Goal: Task Accomplishment & Management: Manage account settings

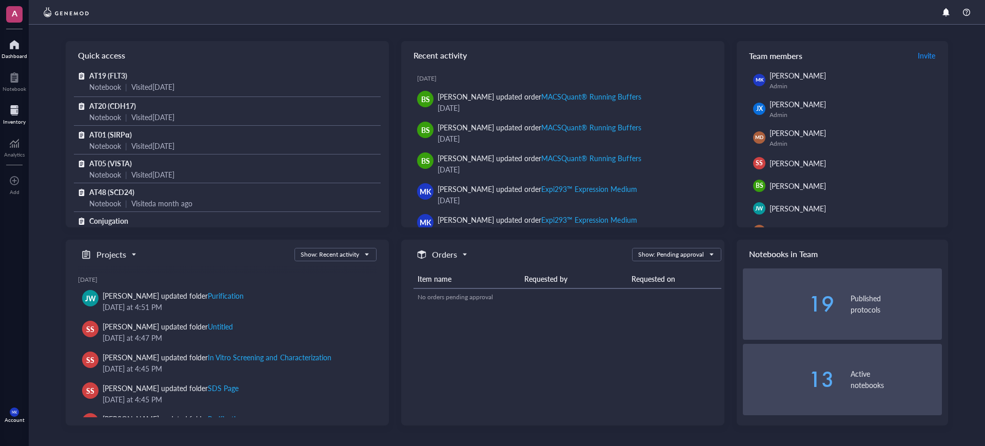
click at [10, 116] on div at bounding box center [14, 110] width 23 height 16
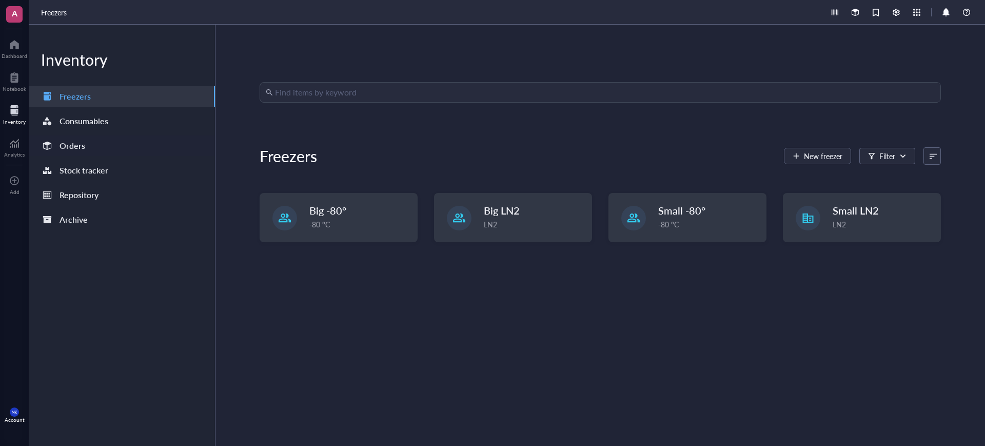
click at [110, 147] on div "Orders" at bounding box center [122, 145] width 186 height 21
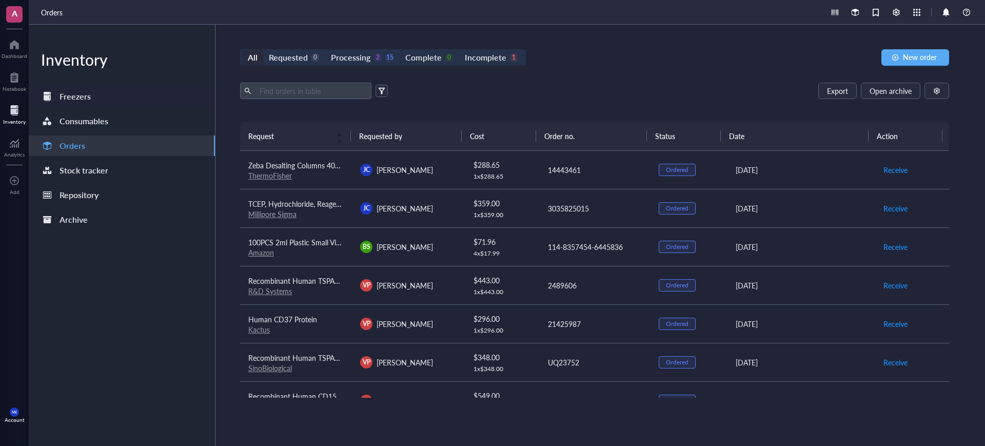
click at [65, 93] on div "Freezers" at bounding box center [75, 96] width 31 height 14
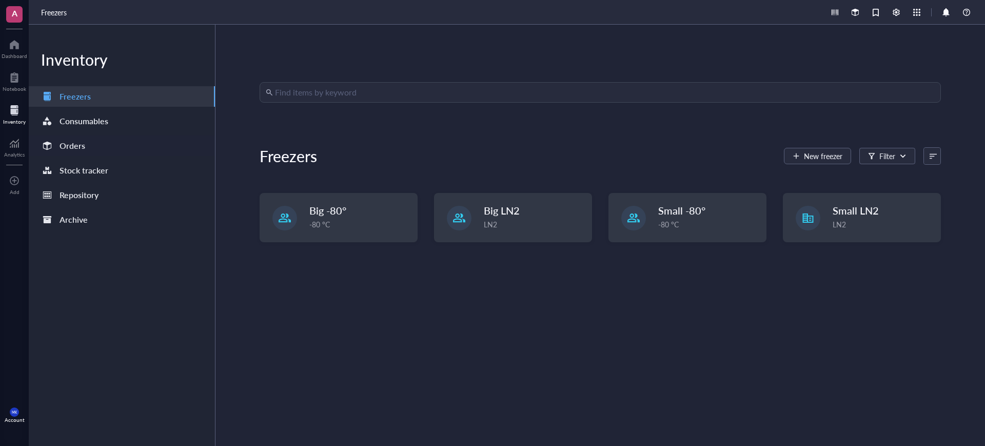
click at [73, 146] on div "Orders" at bounding box center [73, 146] width 26 height 14
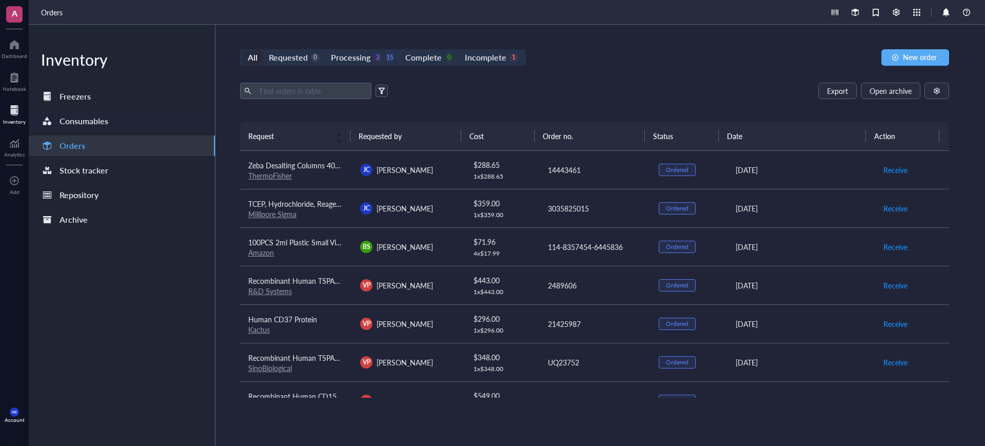
click at [79, 126] on div "Consumables" at bounding box center [84, 121] width 49 height 14
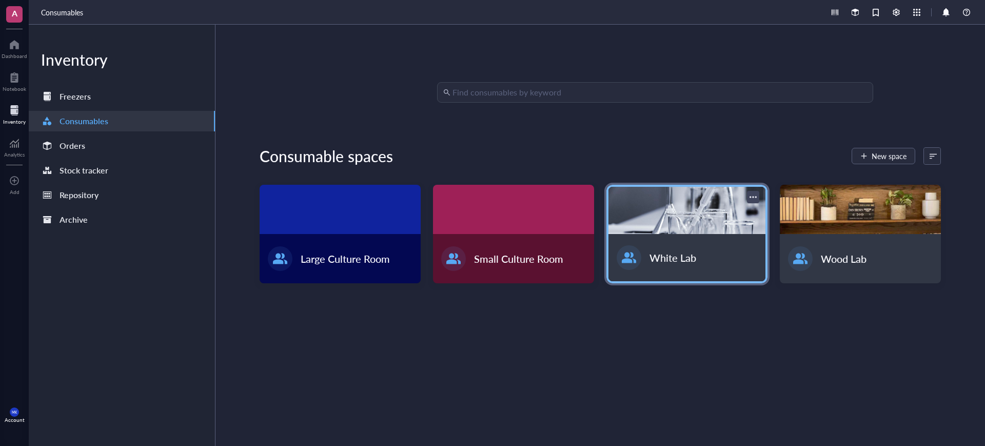
click at [703, 224] on div at bounding box center [687, 210] width 157 height 47
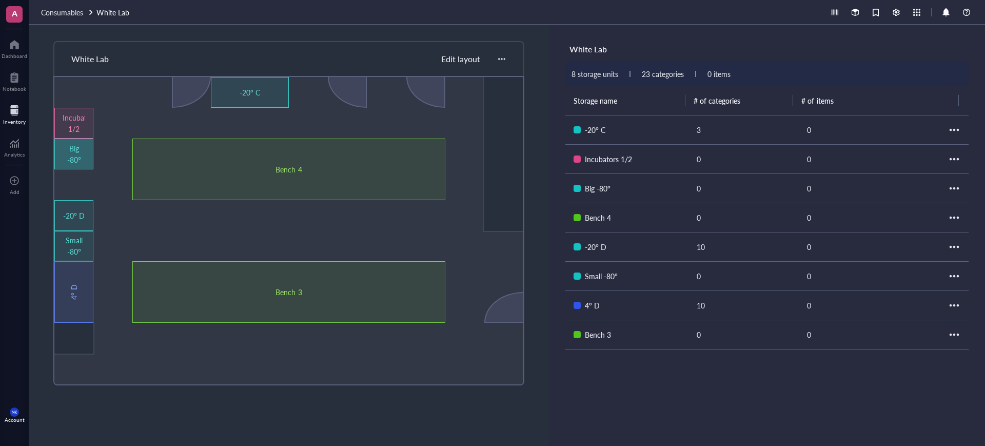
click at [73, 144] on div "Big -80°" at bounding box center [74, 154] width 23 height 23
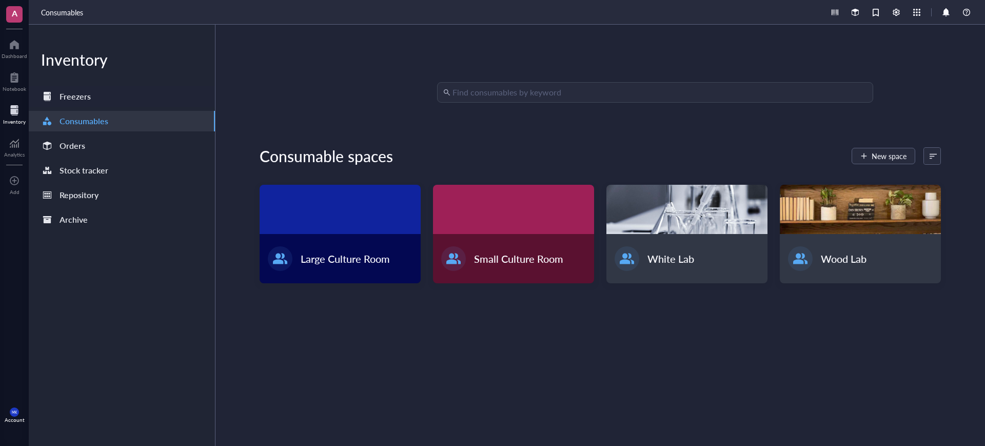
click at [68, 93] on div "Freezers" at bounding box center [75, 96] width 31 height 14
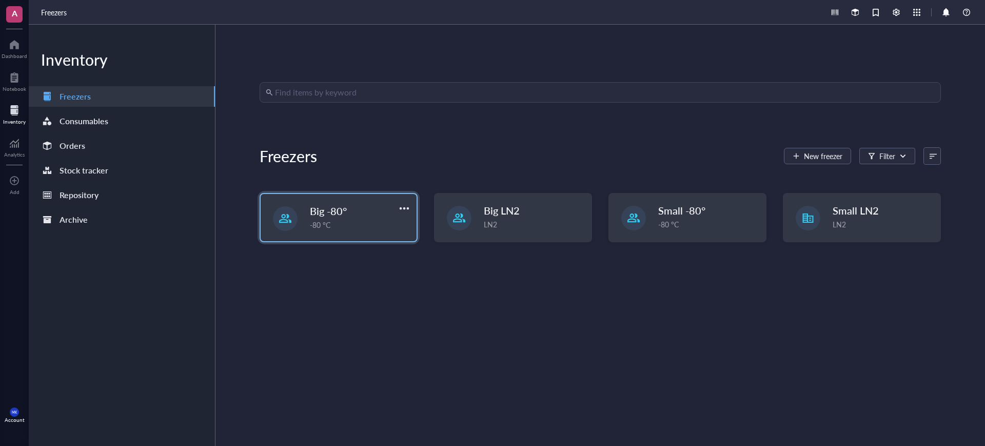
click at [378, 211] on div "Big -80°" at bounding box center [353, 211] width 87 height 14
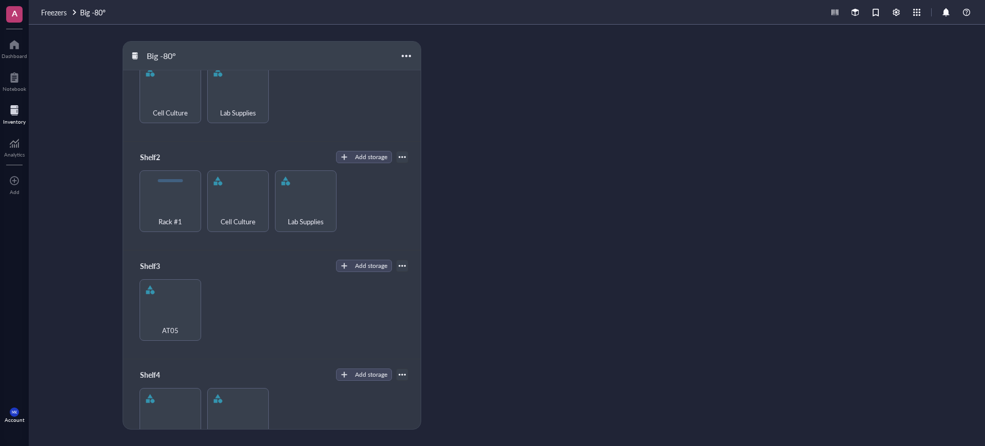
scroll to position [68, 0]
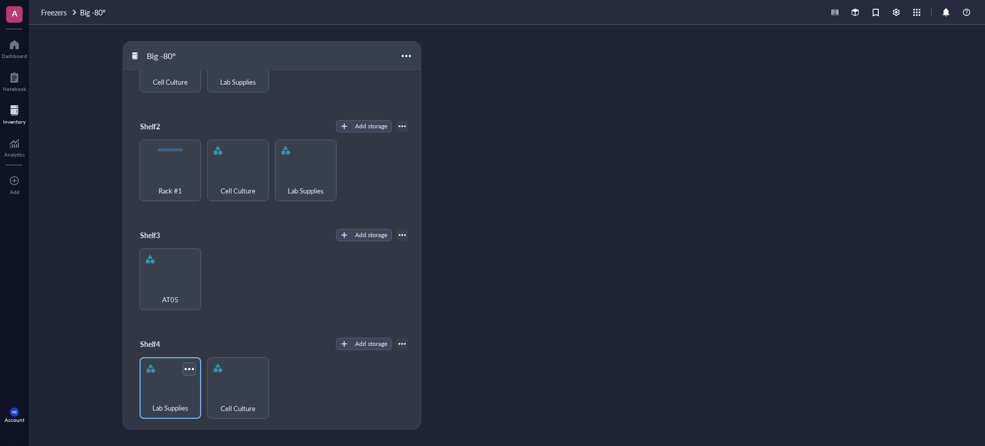
click at [187, 367] on div at bounding box center [189, 368] width 15 height 15
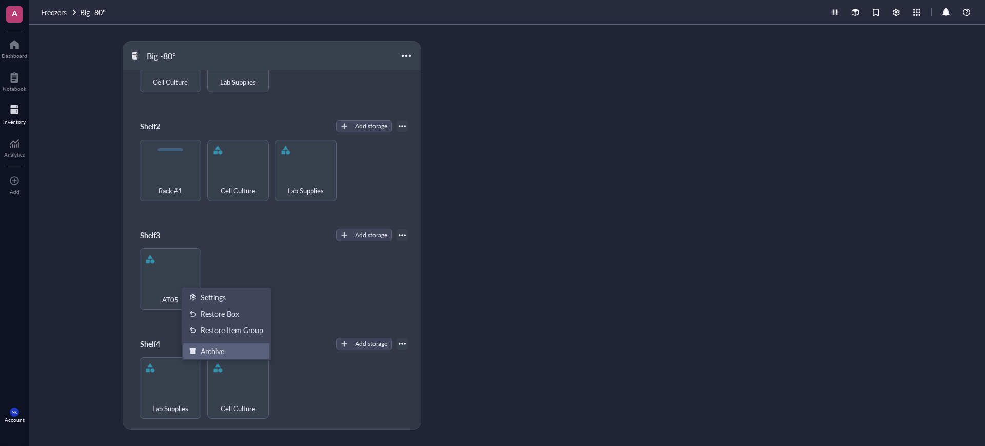
click at [223, 348] on div "Archive" at bounding box center [213, 350] width 24 height 9
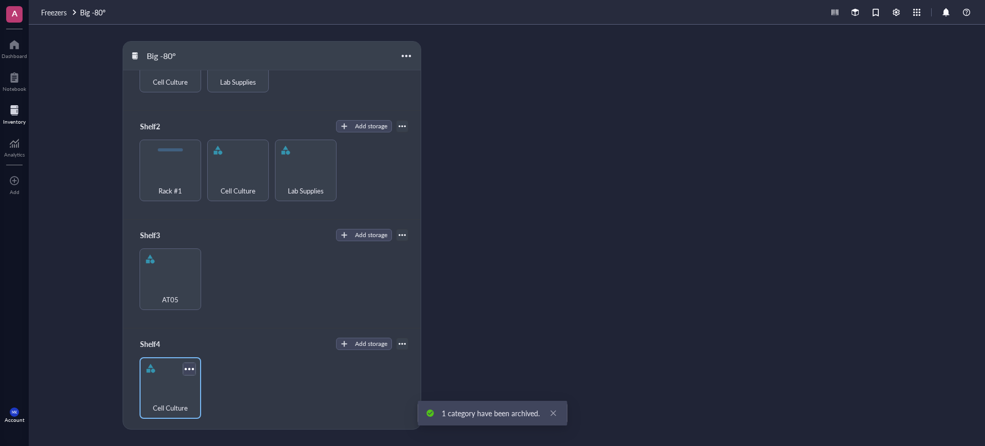
click at [189, 369] on div at bounding box center [189, 368] width 15 height 15
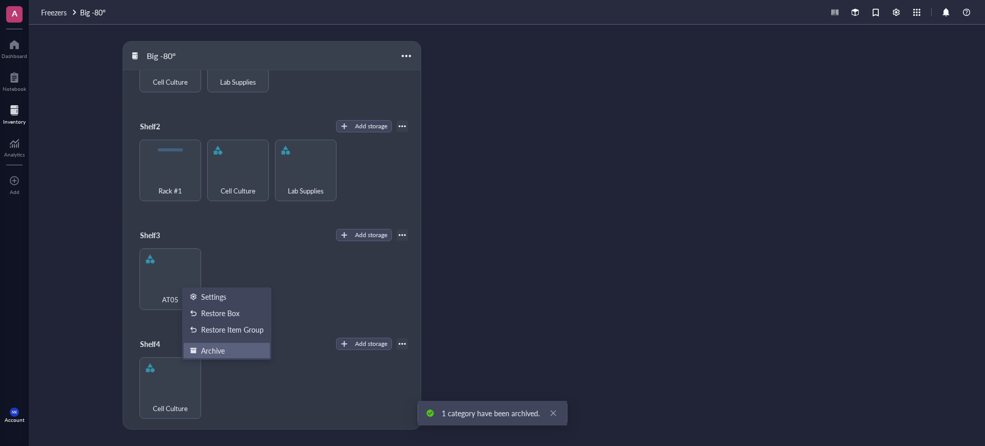
click at [228, 353] on div "Archive" at bounding box center [227, 350] width 74 height 9
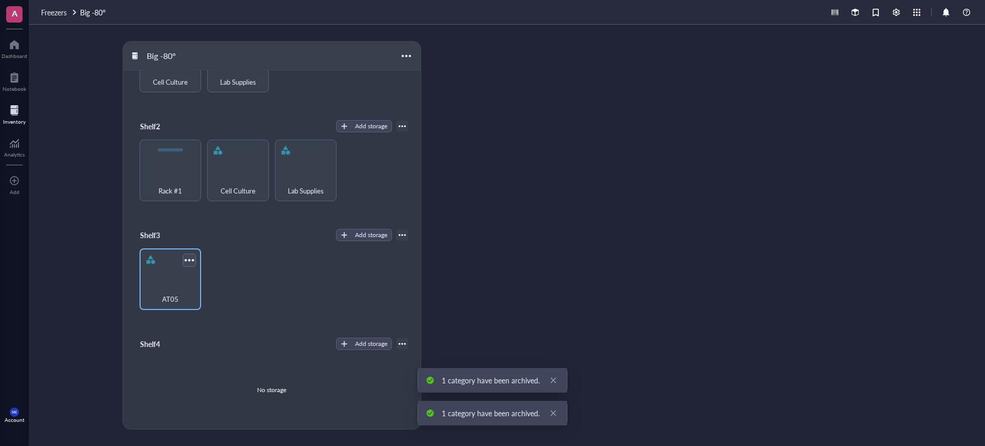
click at [188, 255] on div at bounding box center [189, 260] width 15 height 15
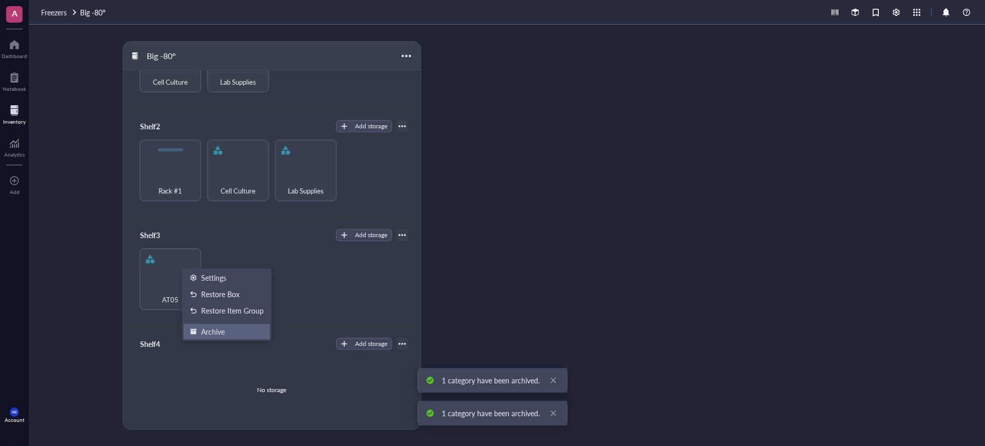
click at [214, 334] on div "Archive" at bounding box center [213, 331] width 24 height 9
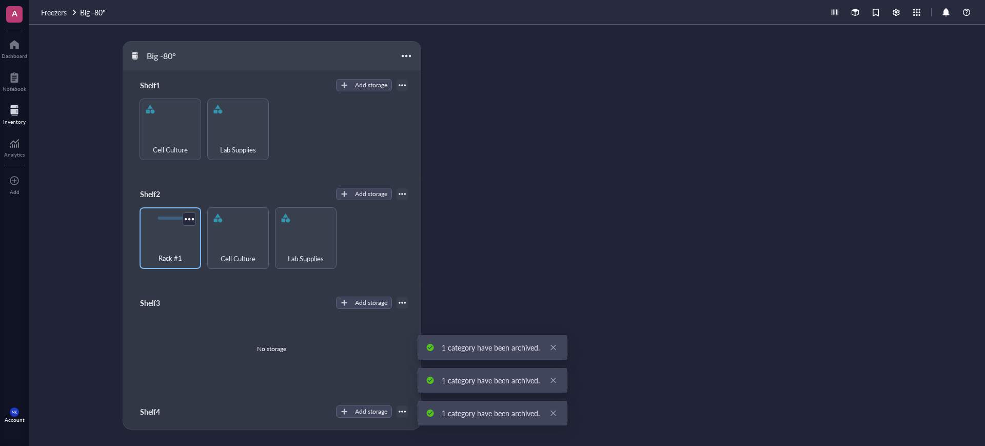
scroll to position [0, 0]
click at [189, 217] on div at bounding box center [189, 219] width 15 height 15
click at [223, 280] on li "Archive" at bounding box center [219, 274] width 72 height 16
click at [193, 213] on div at bounding box center [189, 219] width 15 height 15
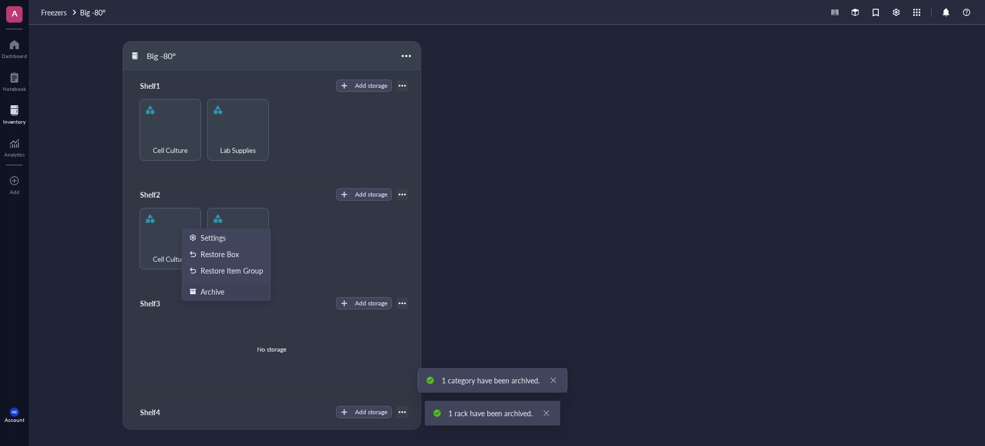
click at [222, 294] on div "Archive" at bounding box center [213, 291] width 24 height 9
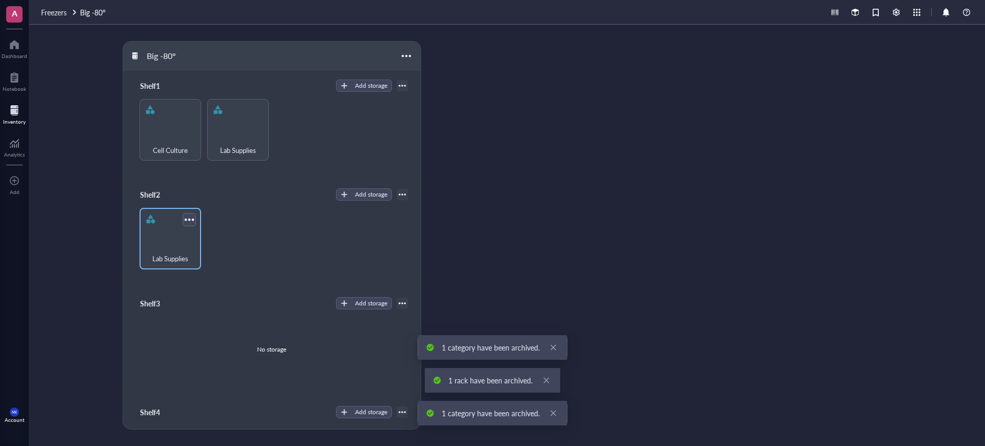
click at [193, 215] on div at bounding box center [189, 219] width 15 height 15
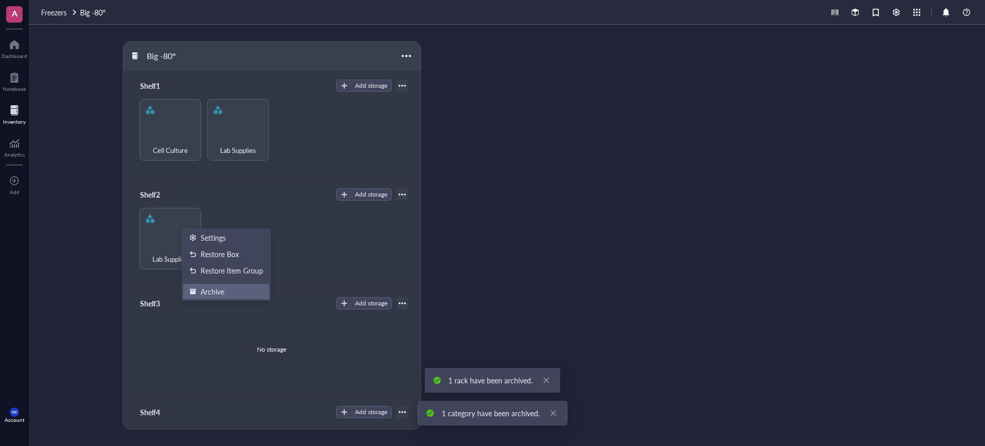
click at [222, 294] on div "Archive" at bounding box center [213, 291] width 24 height 9
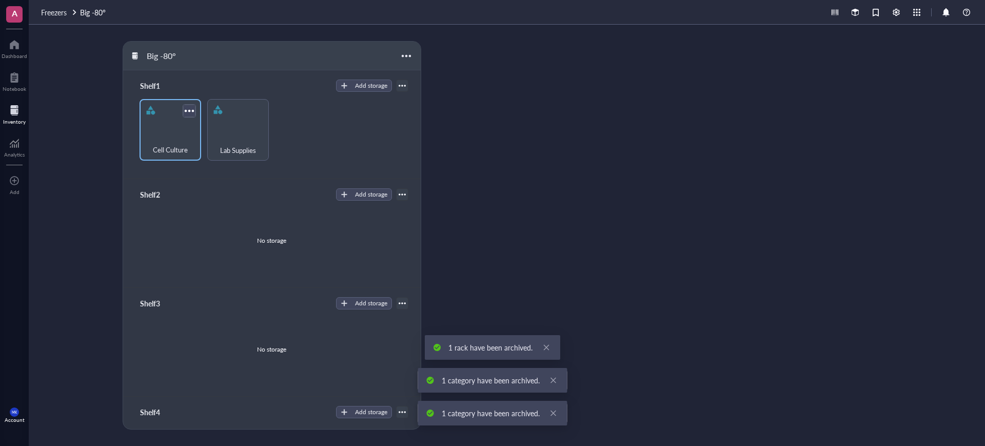
click at [185, 105] on div at bounding box center [189, 110] width 15 height 15
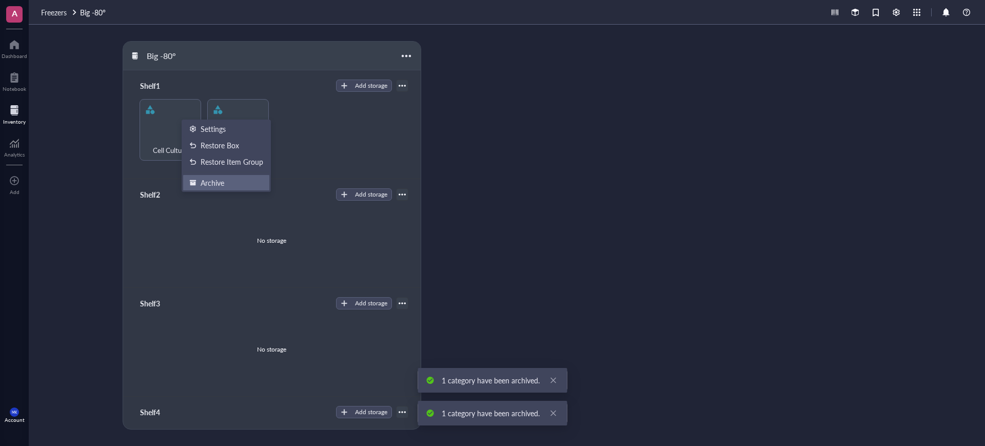
click at [217, 179] on div "Archive" at bounding box center [213, 182] width 24 height 9
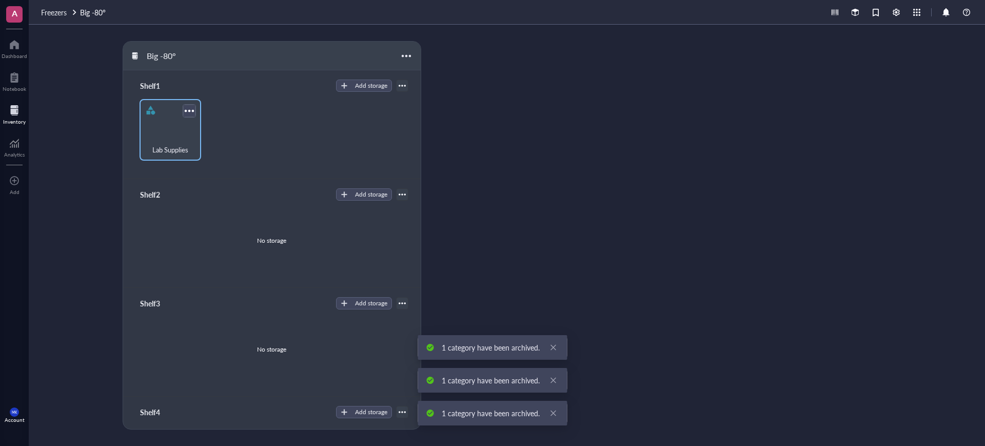
click at [193, 106] on div at bounding box center [189, 110] width 15 height 15
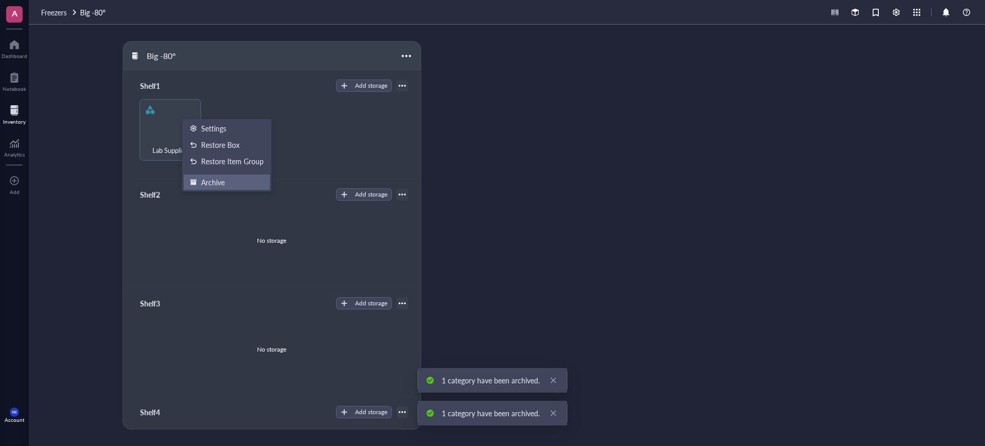
click at [212, 176] on li "Archive" at bounding box center [226, 182] width 87 height 16
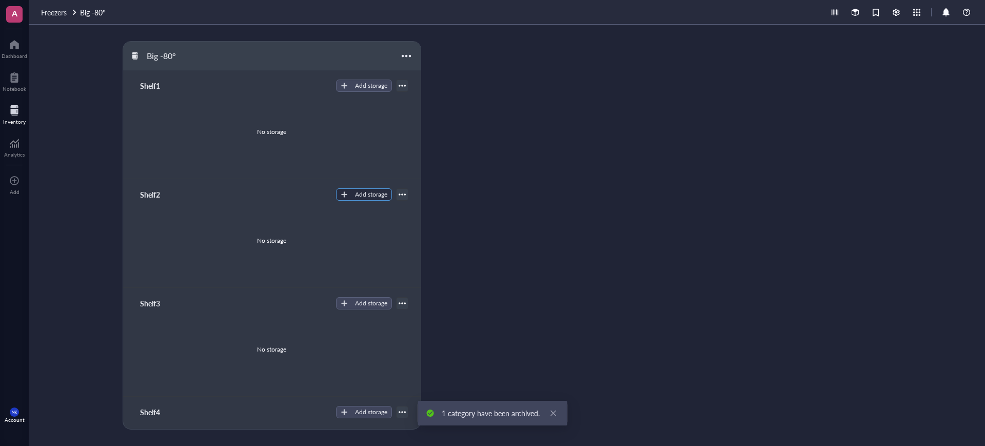
click at [346, 198] on button "Add storage" at bounding box center [364, 194] width 56 height 12
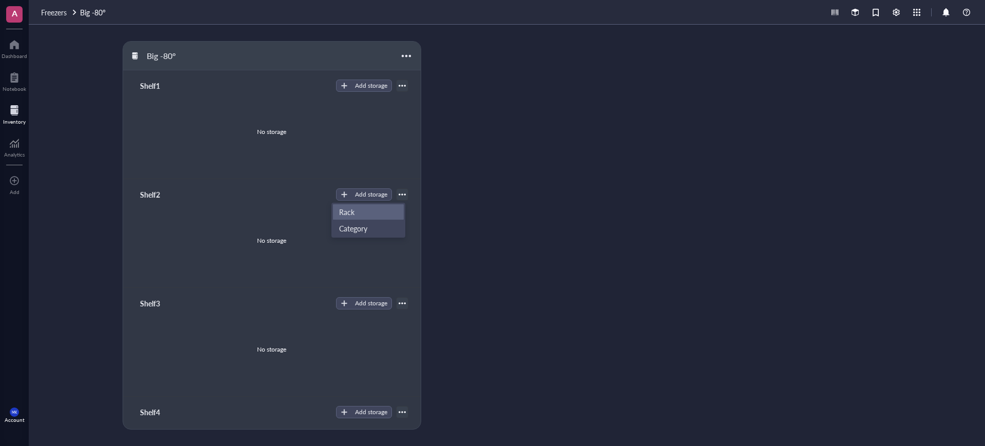
click at [348, 215] on span "Rack" at bounding box center [368, 211] width 59 height 11
radio input "false"
radio input "true"
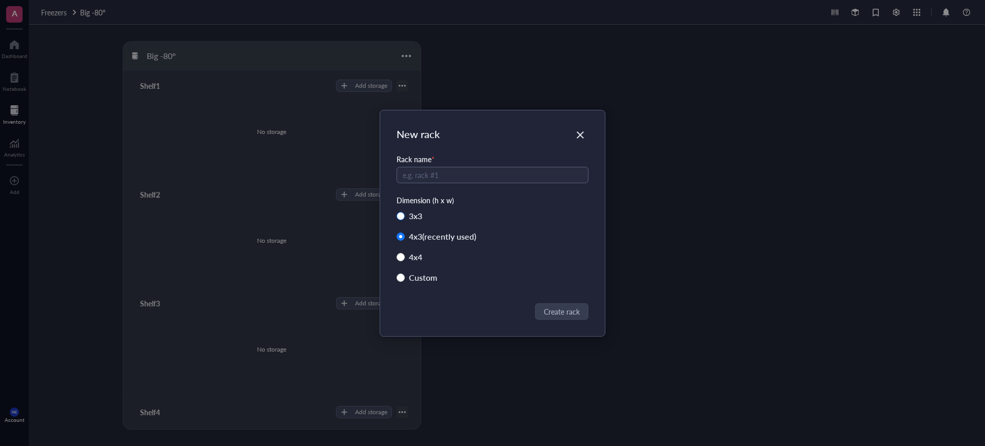
click at [421, 216] on div "3 x 3" at bounding box center [415, 216] width 13 height 14
click at [405, 216] on input "3 x 3" at bounding box center [401, 216] width 8 height 8
radio input "true"
radio input "false"
click at [474, 177] on input "text" at bounding box center [493, 175] width 192 height 16
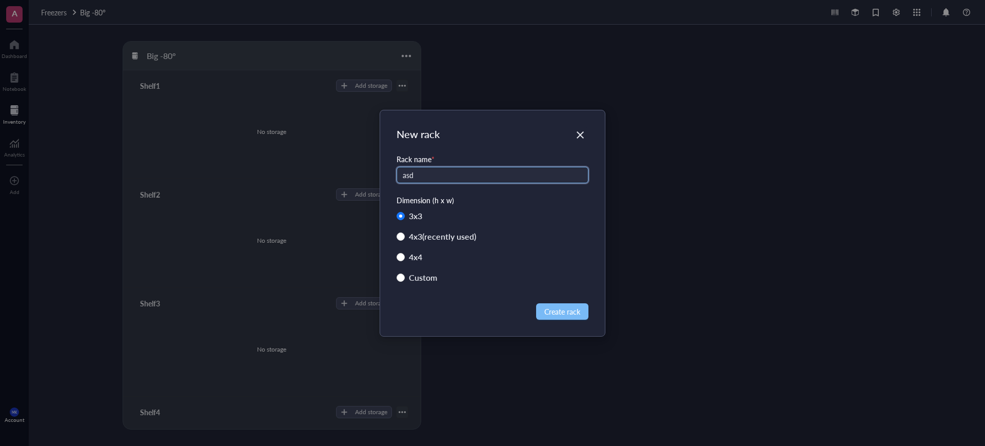
type input "asd"
click at [566, 307] on span "Create rack" at bounding box center [563, 311] width 36 height 11
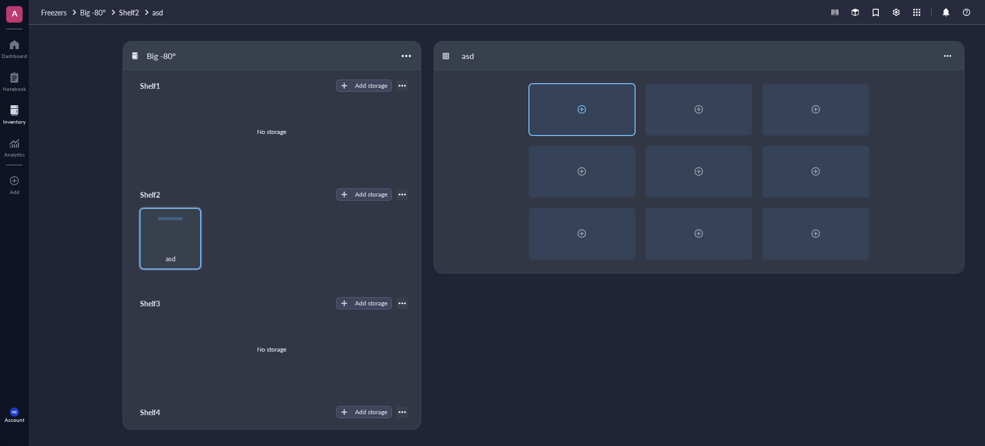
click at [562, 91] on div at bounding box center [583, 109] width 106 height 51
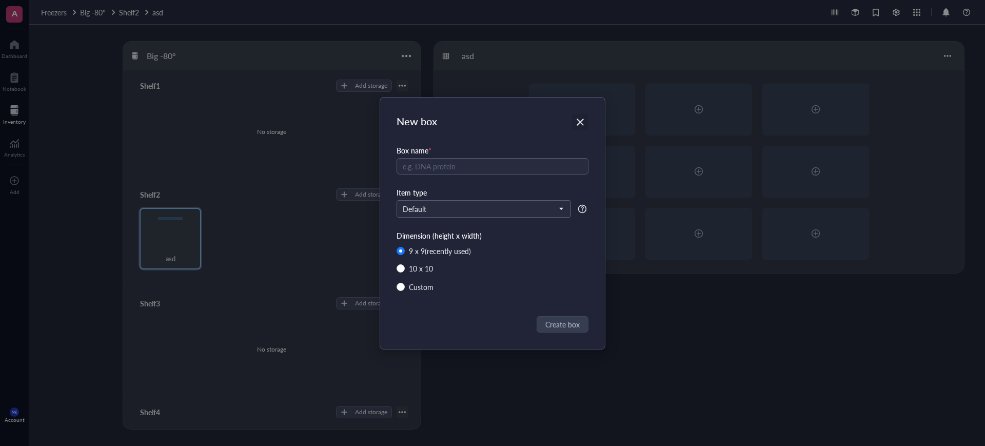
click at [581, 120] on icon "Close" at bounding box center [581, 122] width 10 height 10
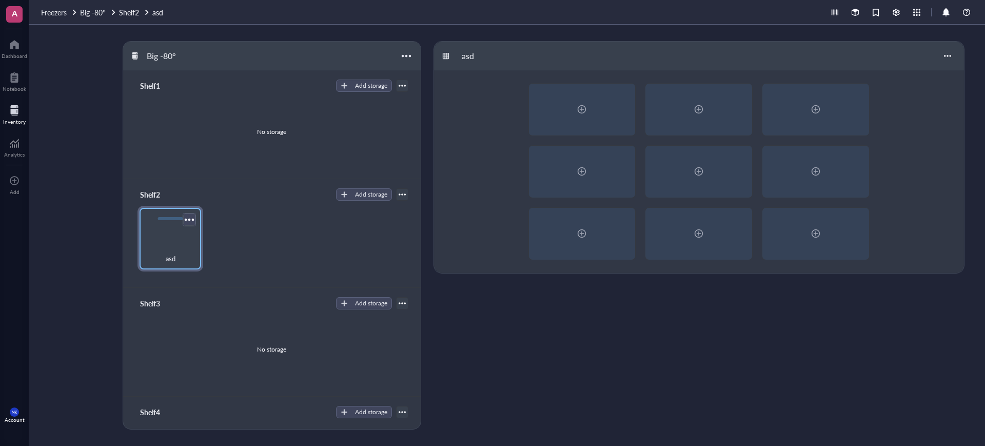
click at [193, 223] on div at bounding box center [189, 219] width 15 height 15
click at [243, 171] on div "Shelf1 Add storage No storage" at bounding box center [271, 124] width 297 height 109
drag, startPoint x: 165, startPoint y: 237, endPoint x: 211, endPoint y: 218, distance: 50.2
click at [219, 217] on div "asd" at bounding box center [271, 239] width 273 height 62
click at [187, 223] on div at bounding box center [189, 219] width 15 height 15
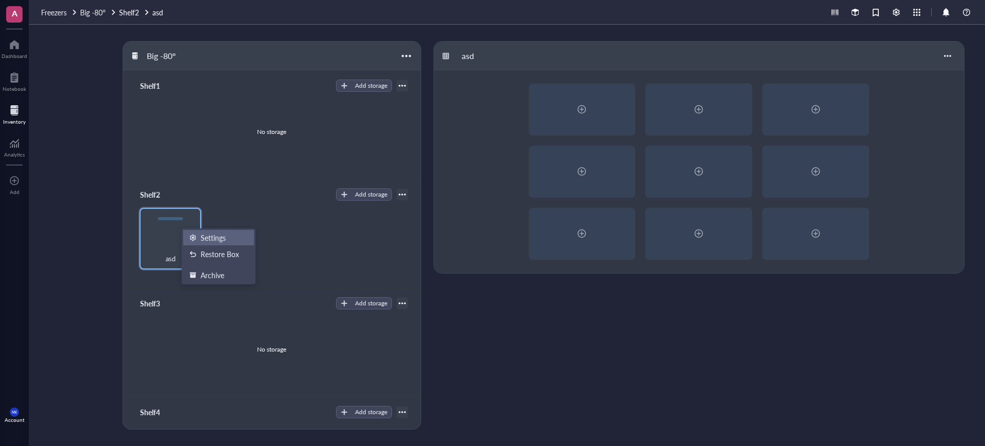
click at [218, 233] on div "Settings" at bounding box center [213, 237] width 25 height 9
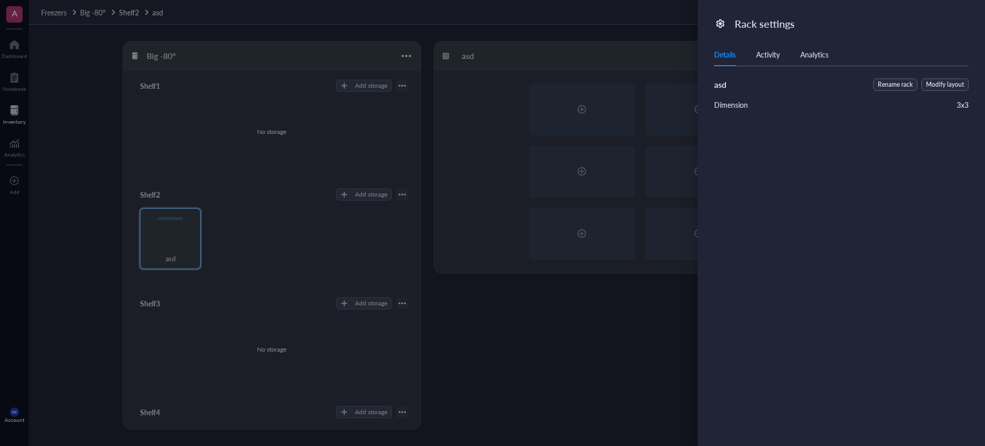
click at [767, 52] on div "Activity" at bounding box center [769, 54] width 24 height 11
click at [810, 53] on div "Analytics" at bounding box center [815, 54] width 28 height 11
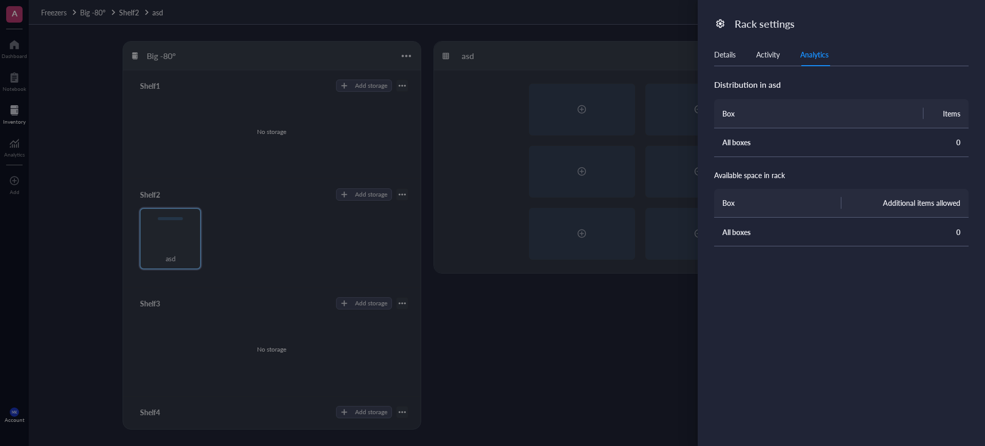
click at [720, 56] on div "Details" at bounding box center [725, 54] width 22 height 11
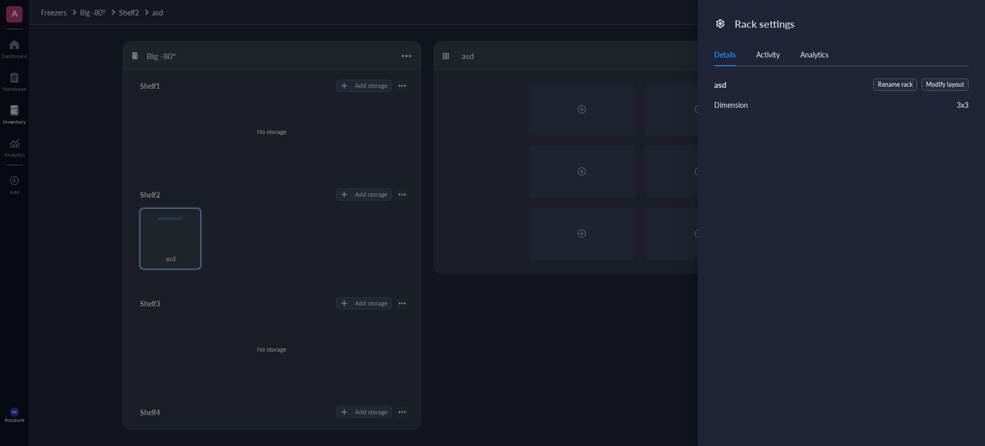
click at [616, 266] on div at bounding box center [492, 223] width 985 height 446
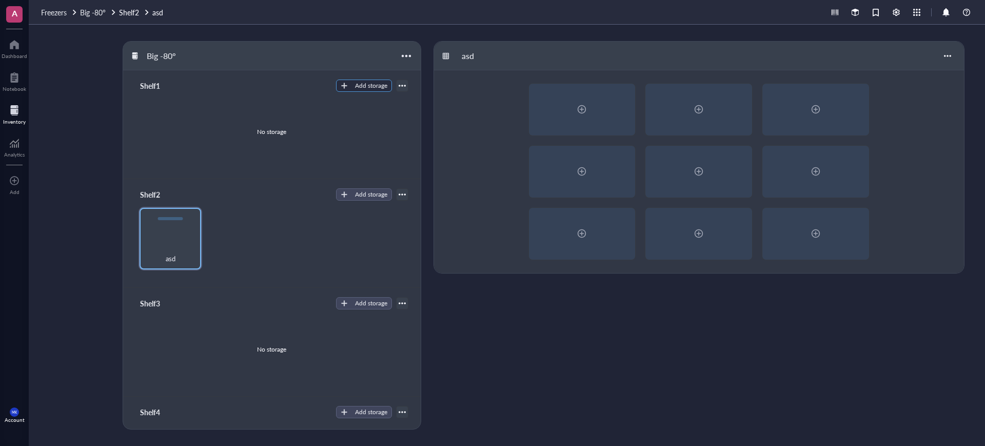
click at [344, 85] on button "Add storage" at bounding box center [364, 86] width 56 height 12
click at [373, 105] on span "Rack" at bounding box center [368, 103] width 59 height 11
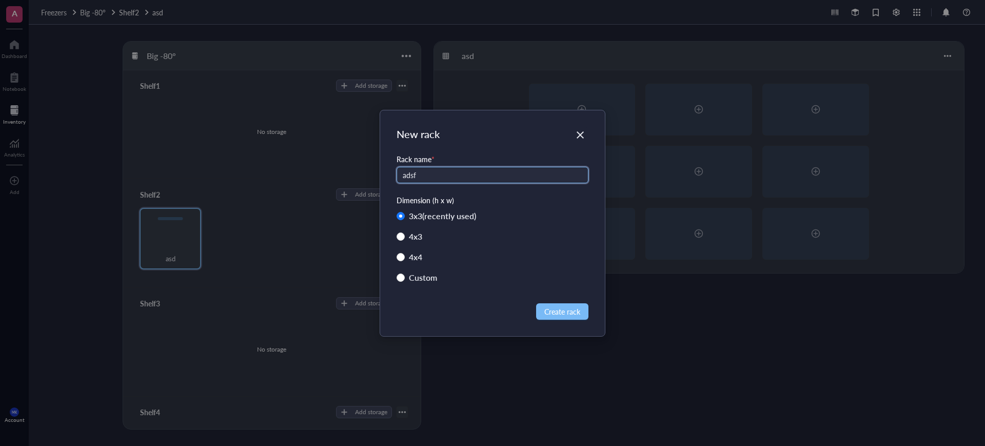
type input "adsf"
click at [568, 309] on span "Create rack" at bounding box center [563, 311] width 36 height 11
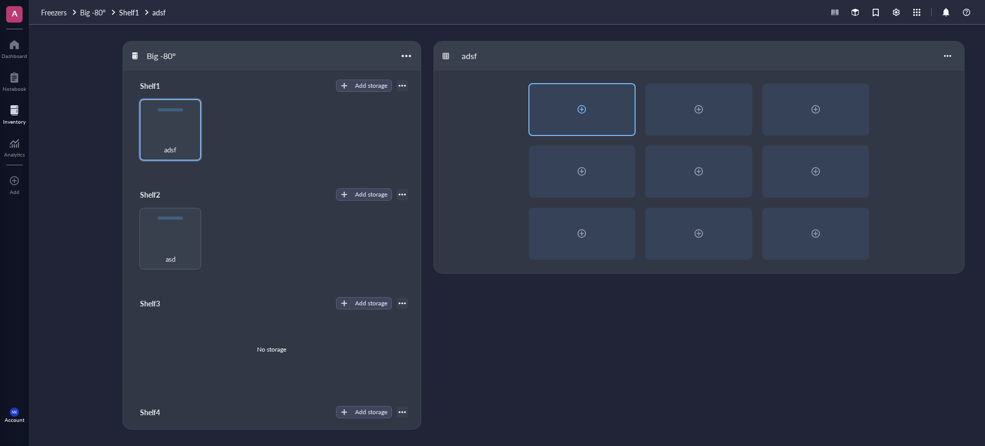
click at [565, 112] on div at bounding box center [583, 109] width 106 height 51
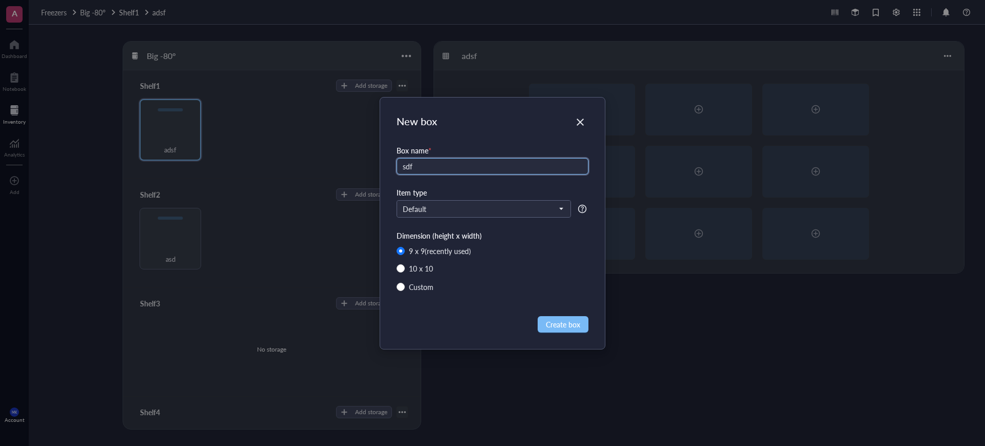
type input "sdf"
click at [567, 326] on span "Create box" at bounding box center [563, 324] width 34 height 11
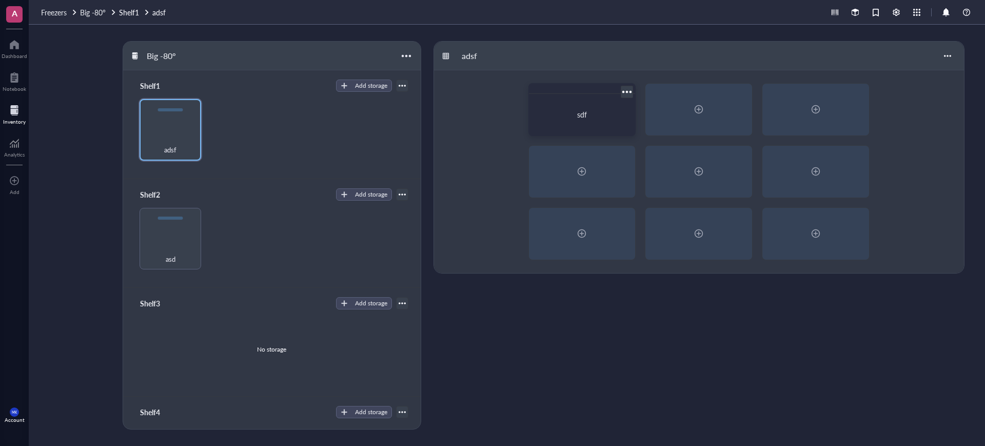
click at [629, 90] on div at bounding box center [627, 91] width 15 height 15
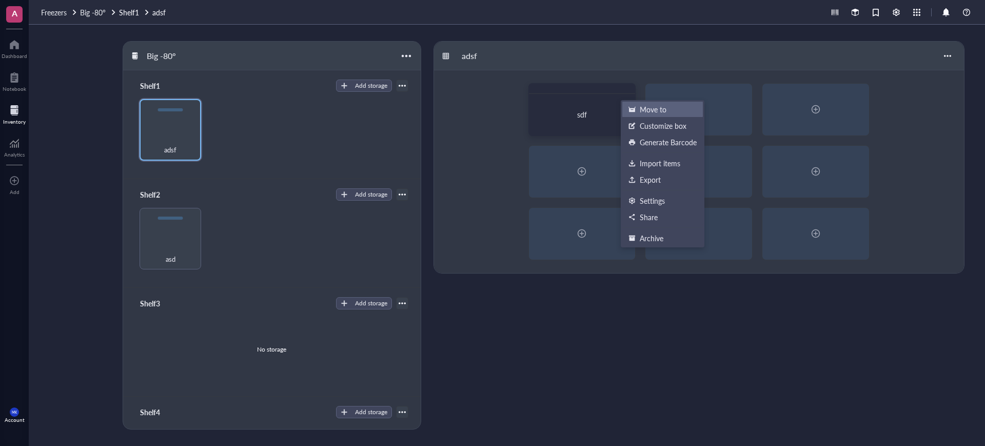
click at [650, 105] on div "Move to" at bounding box center [653, 109] width 27 height 9
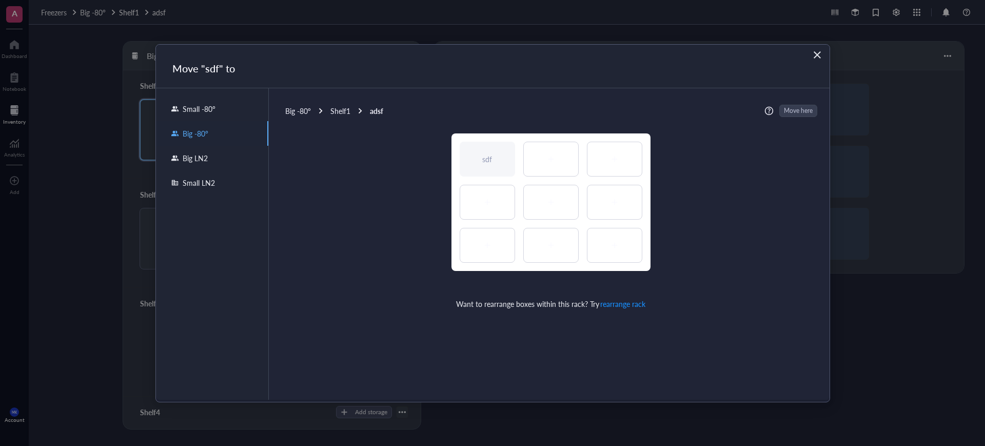
click at [343, 111] on div "Shelf1" at bounding box center [341, 110] width 20 height 9
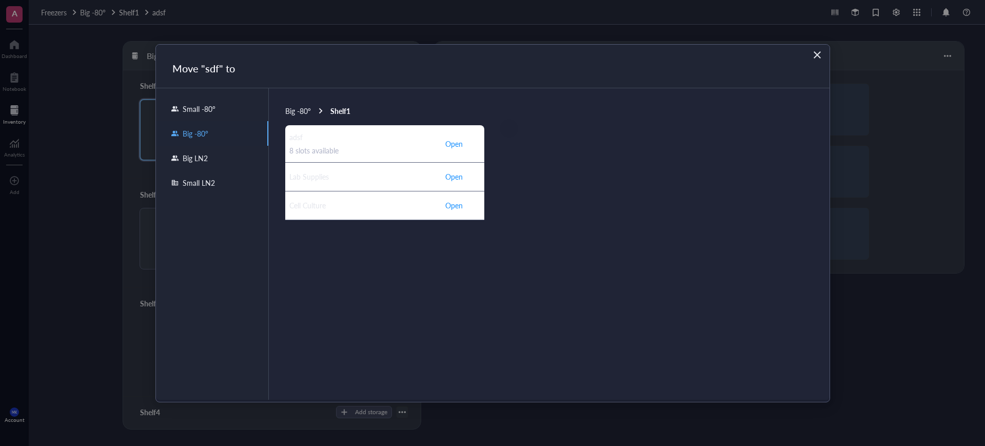
click at [306, 109] on span "Big -80°" at bounding box center [298, 111] width 26 height 10
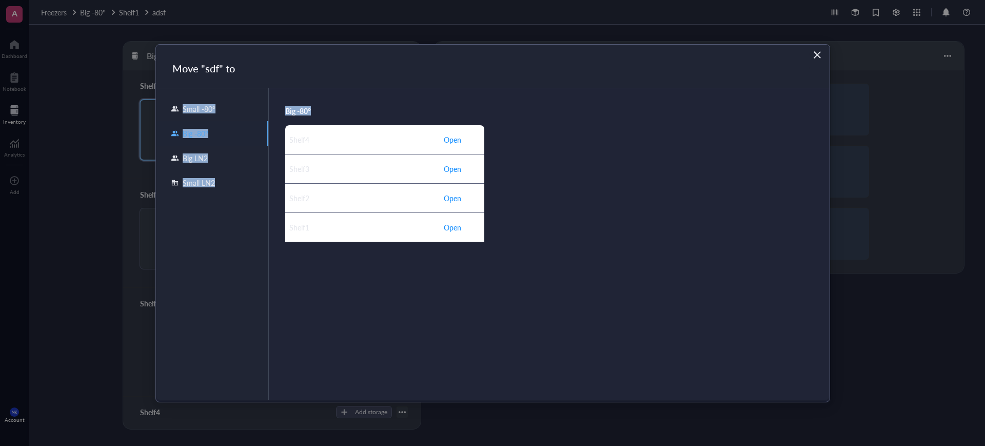
drag, startPoint x: 367, startPoint y: 71, endPoint x: 576, endPoint y: 99, distance: 210.1
click at [577, 98] on div "Move "sdf" to Small -80° Big -80° Big LN2 Small LN2 Big -80° Shelf4 Open Shelf3…" at bounding box center [493, 222] width 674 height 355
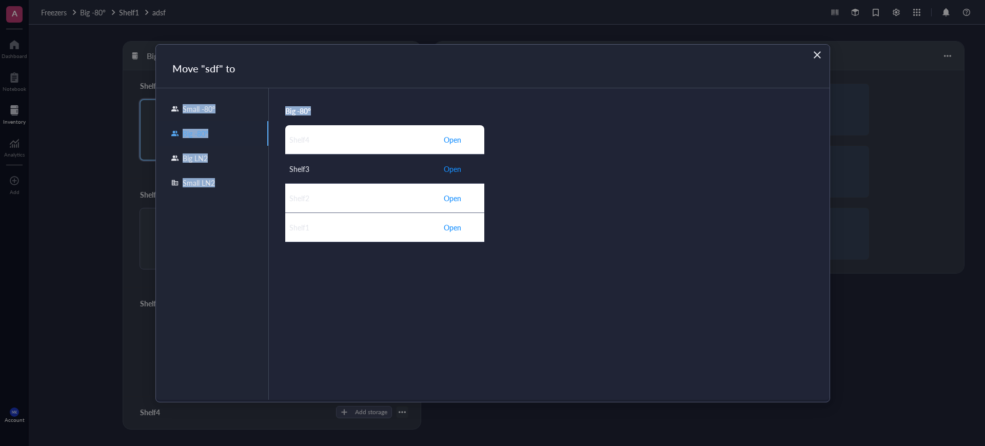
click at [454, 175] on button "Open" at bounding box center [452, 169] width 18 height 16
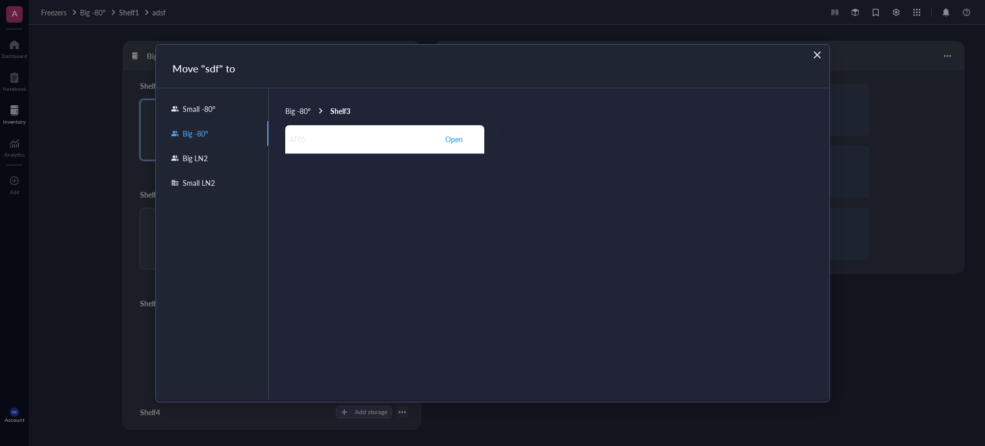
click at [303, 106] on span "Big -80°" at bounding box center [298, 111] width 26 height 10
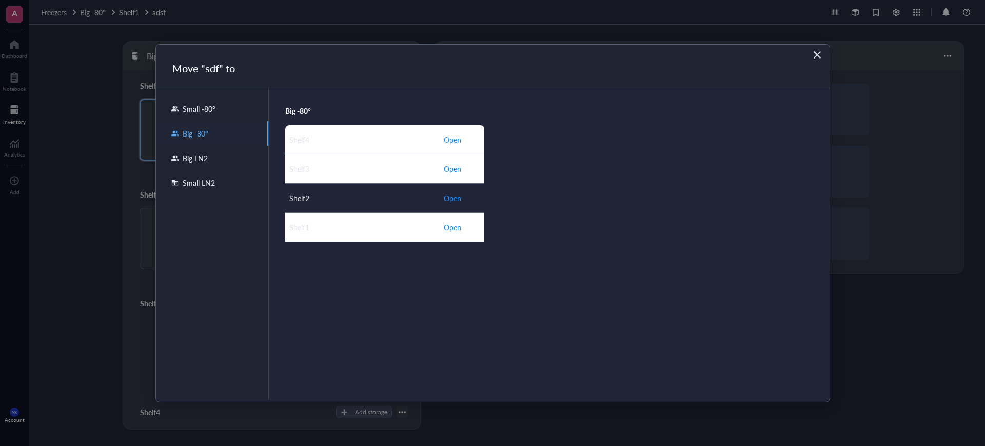
click at [457, 199] on span "Open" at bounding box center [452, 197] width 17 height 11
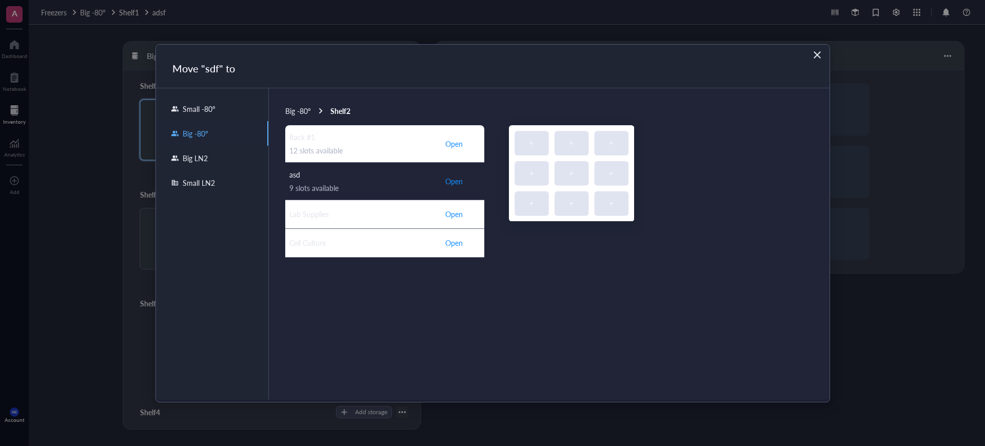
click at [459, 180] on span "Open" at bounding box center [453, 181] width 17 height 9
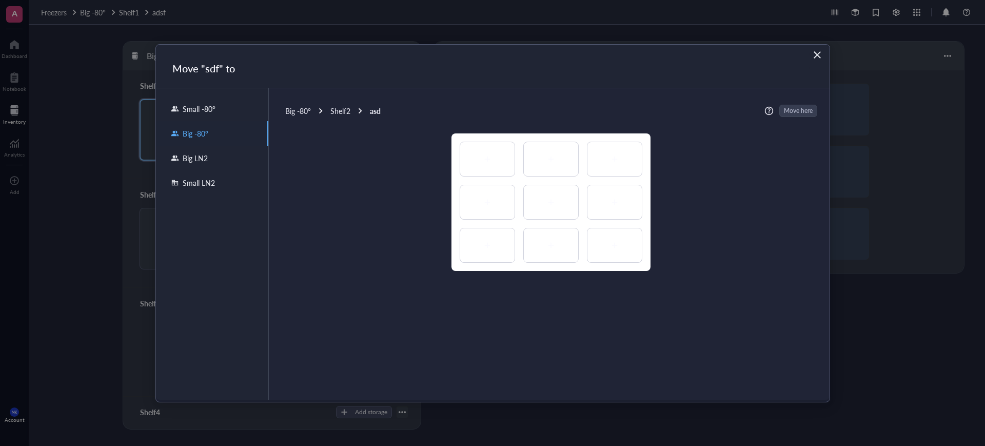
click at [818, 55] on icon "Close" at bounding box center [817, 54] width 7 height 7
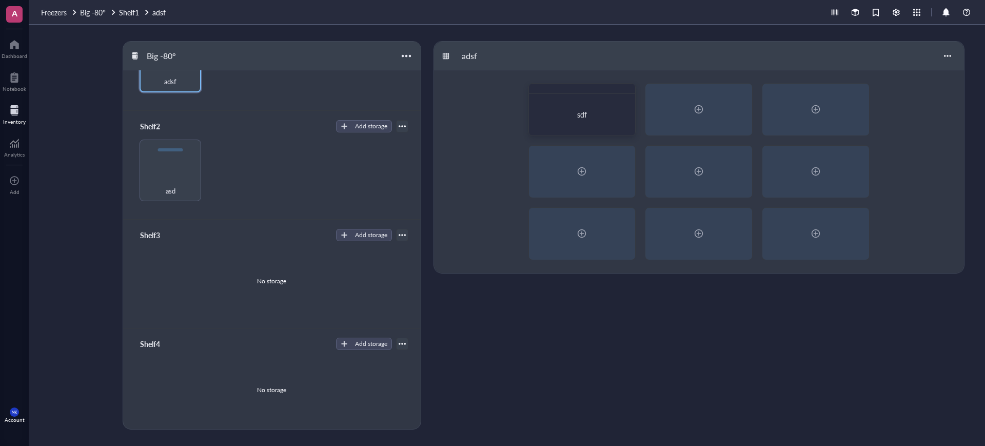
scroll to position [4, 0]
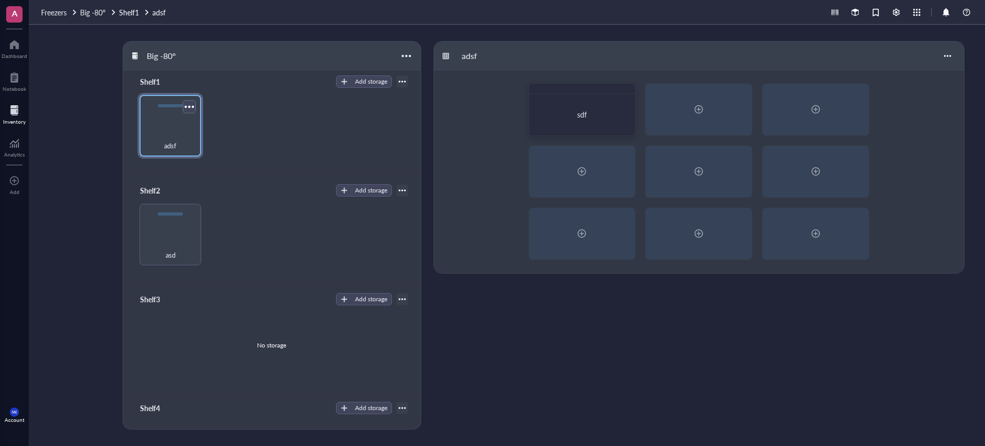
click at [189, 105] on div at bounding box center [189, 106] width 15 height 15
click at [216, 162] on div "Archive" at bounding box center [213, 162] width 24 height 9
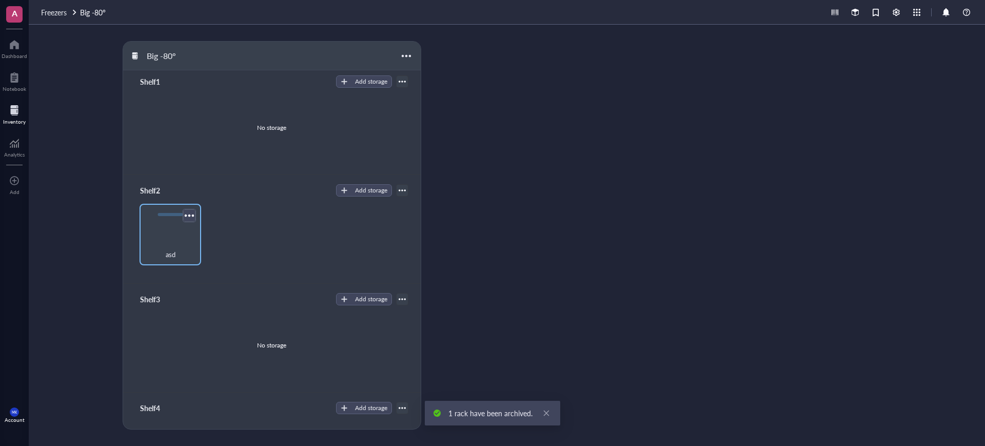
click at [188, 214] on div at bounding box center [189, 215] width 15 height 15
click at [228, 270] on div "Archive" at bounding box center [219, 270] width 59 height 9
